Goal: Find specific page/section: Find specific page/section

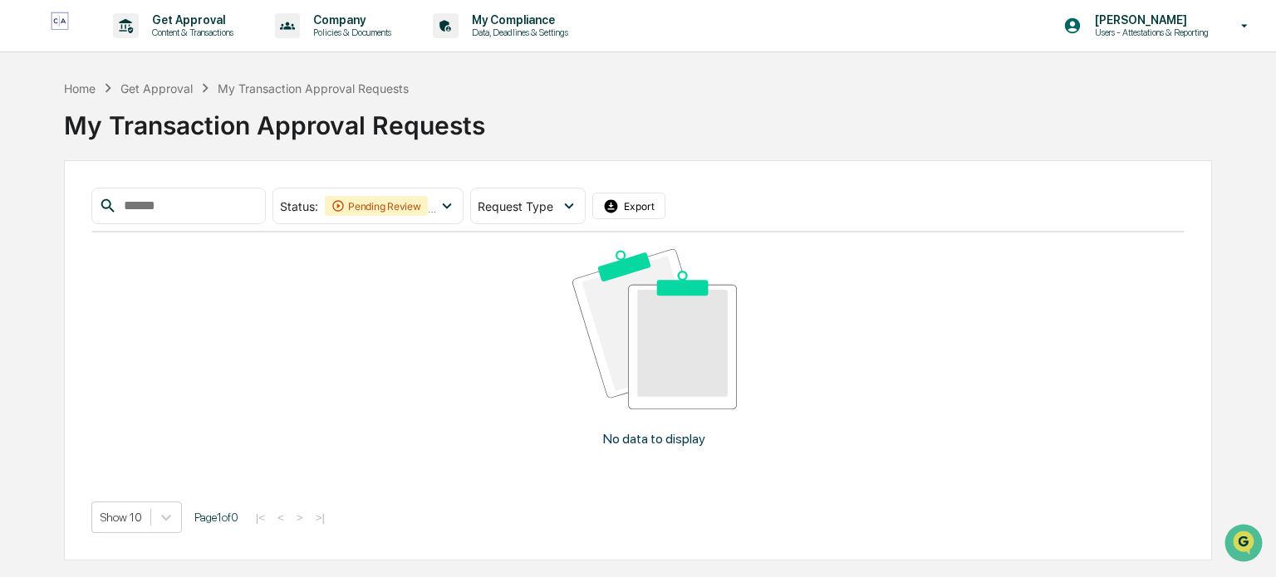
click at [180, 91] on div "Get Approval" at bounding box center [156, 88] width 72 height 14
click at [266, 80] on div "Home Get Approval My Transaction Approval Requests" at bounding box center [236, 88] width 345 height 18
click at [275, 100] on div "My Transaction Approval Requests" at bounding box center [638, 118] width 1148 height 43
click at [192, 25] on p "Get Approval" at bounding box center [190, 19] width 103 height 13
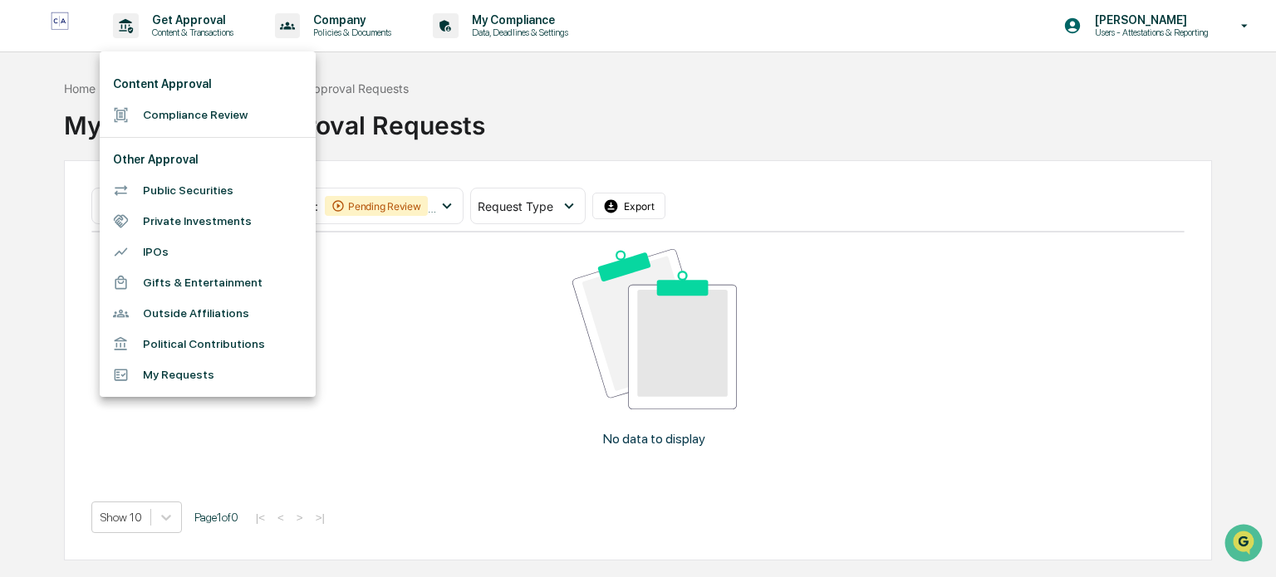
click at [160, 372] on li "My Requests" at bounding box center [208, 375] width 216 height 31
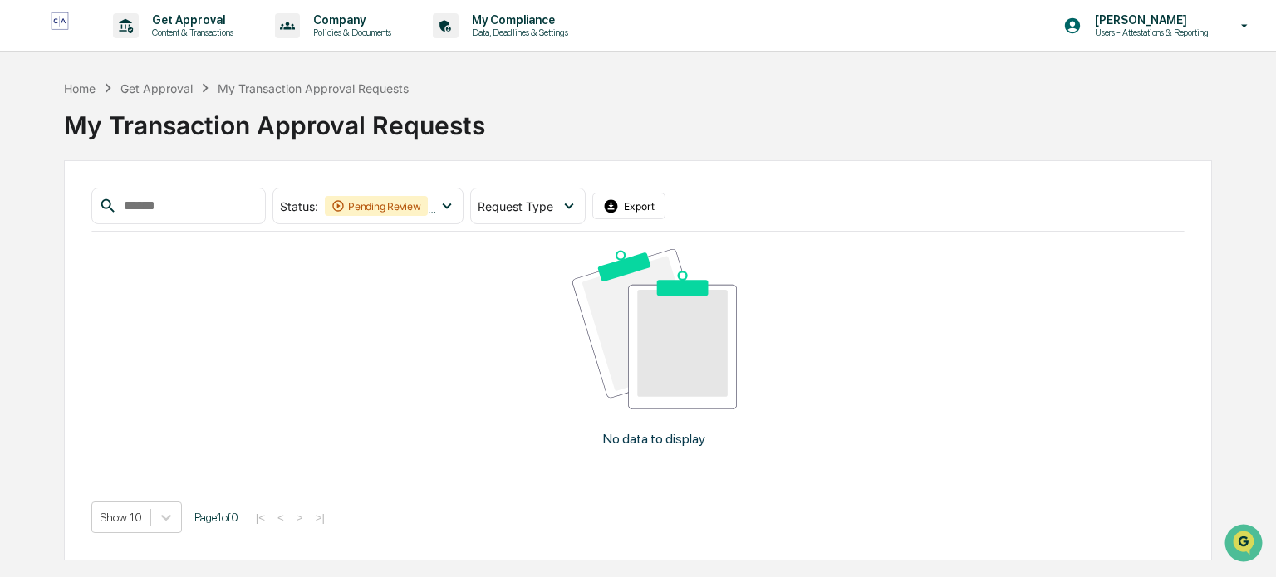
click at [161, 86] on div "Get Approval" at bounding box center [156, 88] width 72 height 14
click at [190, 22] on p "Get Approval" at bounding box center [190, 19] width 103 height 13
